Goal: Information Seeking & Learning: Check status

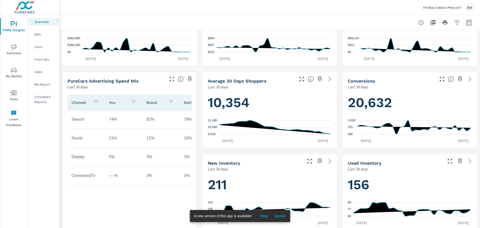
scroll to position [150, 0]
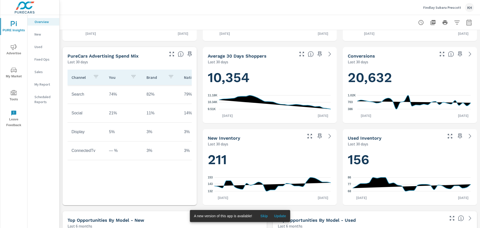
click at [76, 133] on td "Display" at bounding box center [87, 132] width 38 height 13
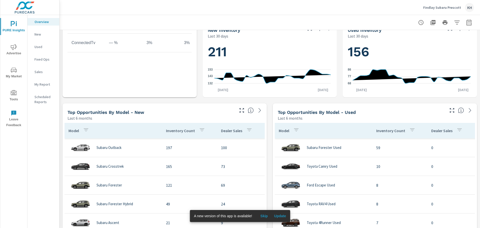
scroll to position [275, 0]
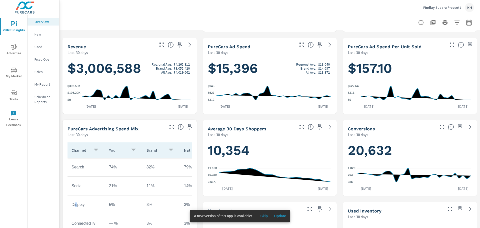
scroll to position [25, 0]
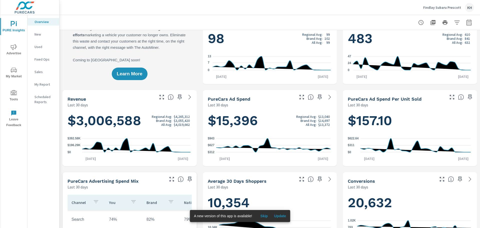
click at [14, 44] on button "Advertise" at bounding box center [13, 49] width 27 height 17
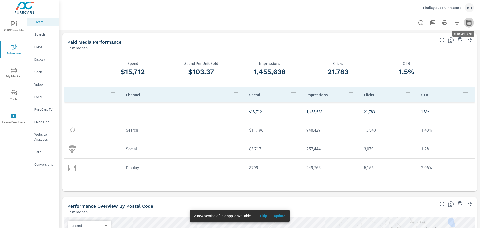
click at [467, 22] on icon "button" at bounding box center [469, 23] width 6 height 6
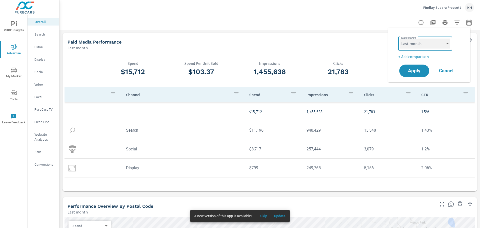
click at [426, 42] on select "Custom Yesterday Last week Last 7 days Last 14 days Last 30 days Last 45 days L…" at bounding box center [426, 44] width 50 height 10
click at [401, 39] on select "Custom Yesterday Last week Last 7 days Last 14 days Last 30 days Last 45 days L…" at bounding box center [426, 44] width 50 height 10
select select "Month to date"
click at [420, 69] on span "Apply" at bounding box center [414, 71] width 21 height 5
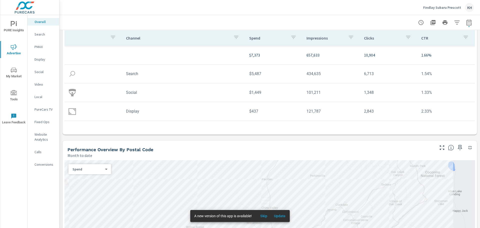
scroll to position [75, 0]
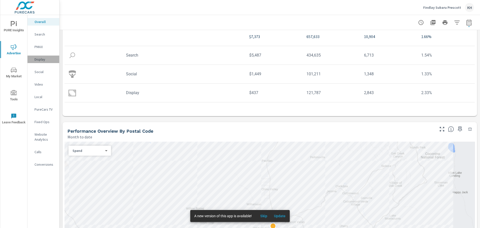
click at [39, 59] on p "Display" at bounding box center [45, 59] width 21 height 5
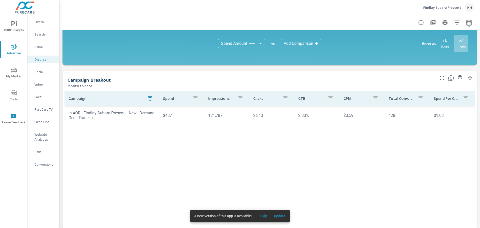
scroll to position [130, 0]
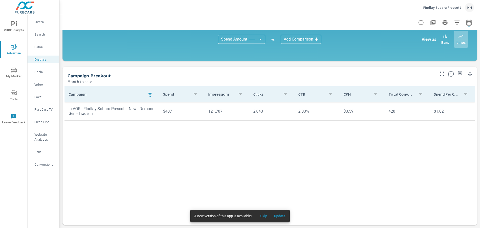
click at [85, 115] on td "In AOR - Findlay Subaru Prescott - New - Demand Gen - Trade In" at bounding box center [112, 111] width 95 height 18
click at [97, 117] on td "In AOR - Findlay Subaru Prescott - New - Demand Gen - Trade In" at bounding box center [112, 111] width 95 height 18
